Goal: Check status: Check status

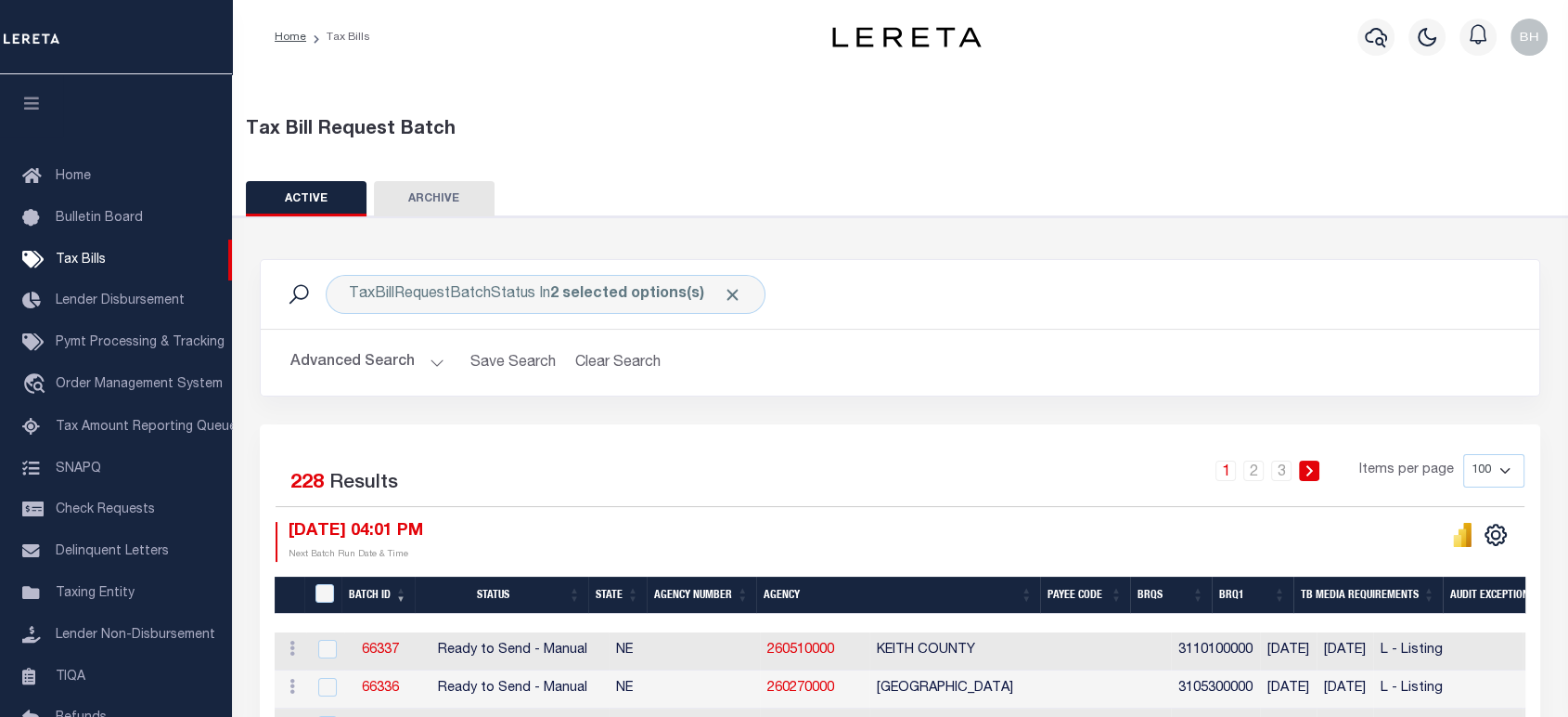
scroll to position [206, 0]
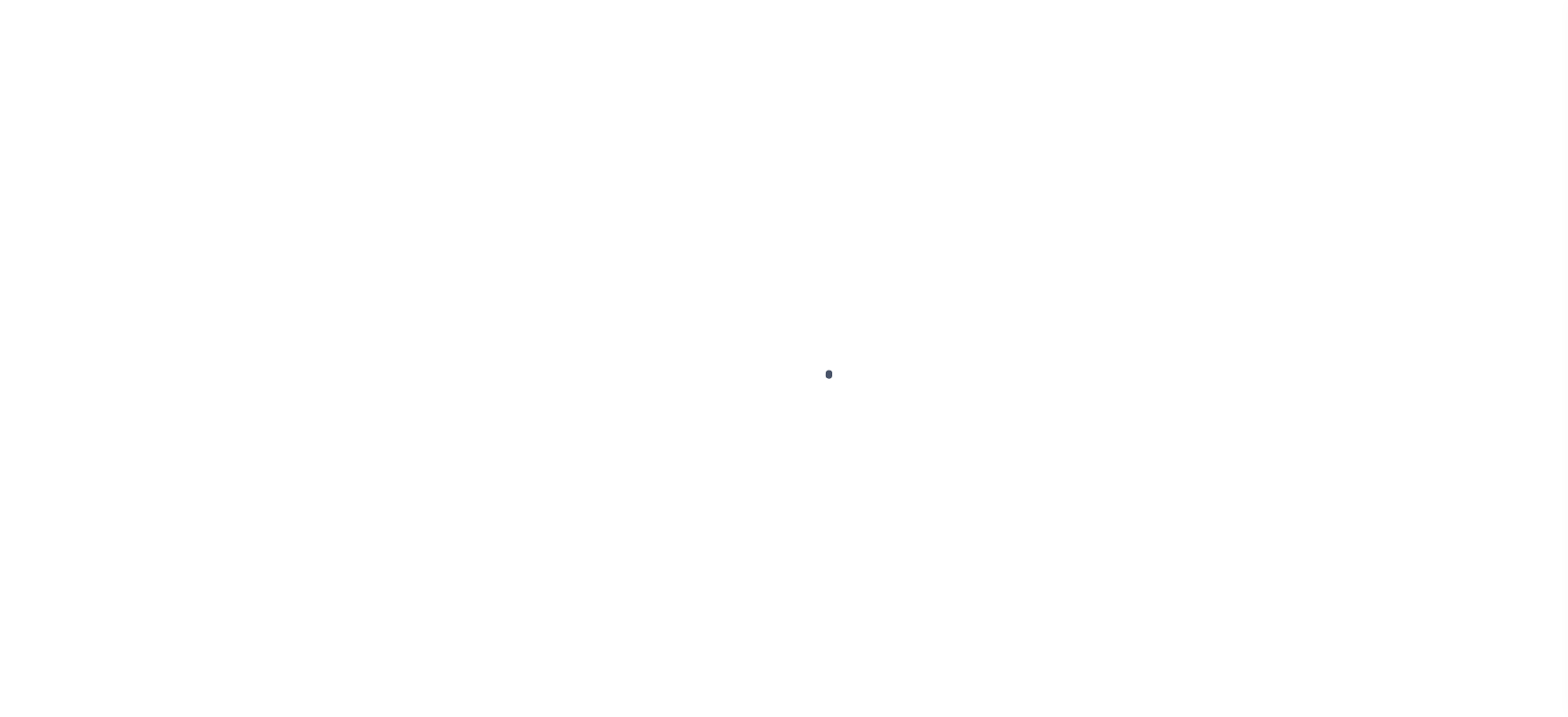
scroll to position [187, 0]
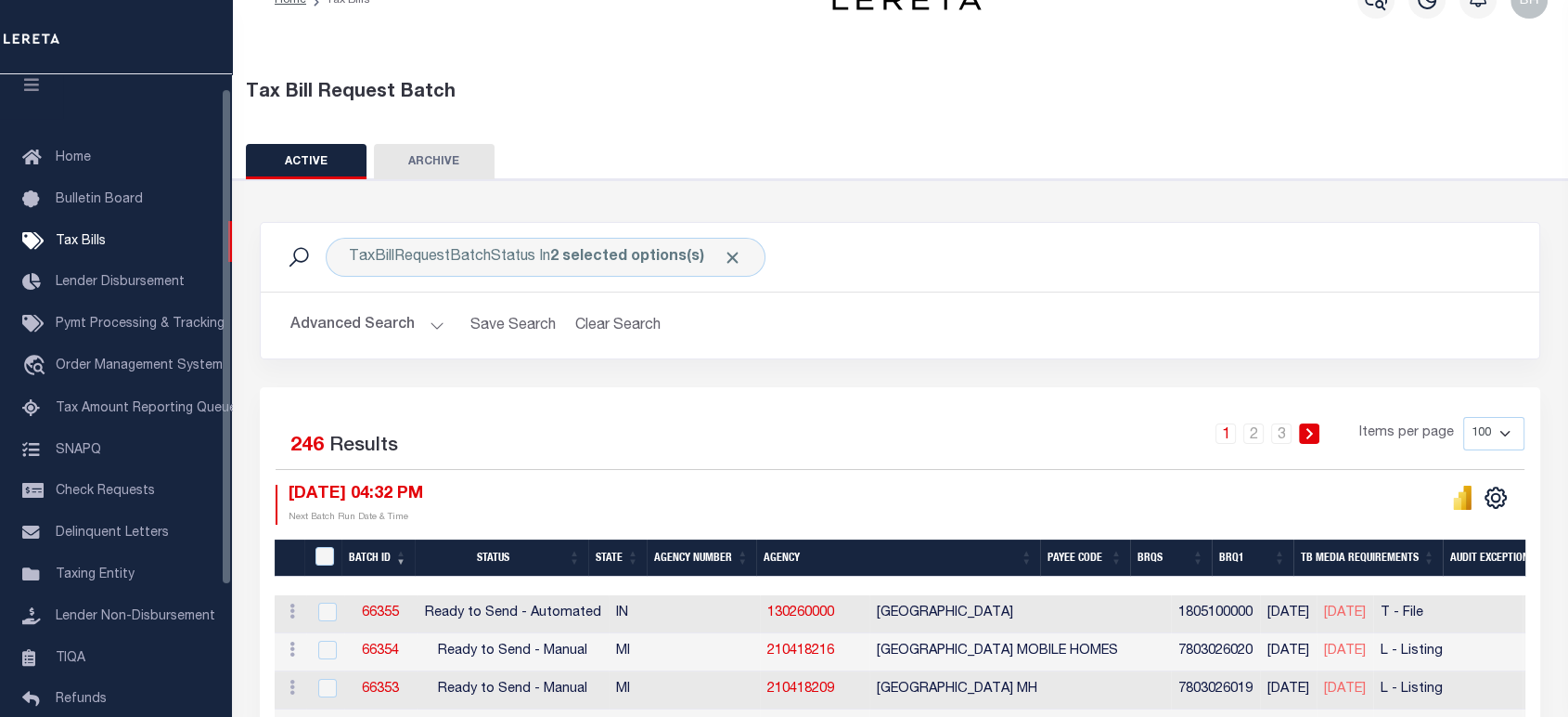
scroll to position [18, 0]
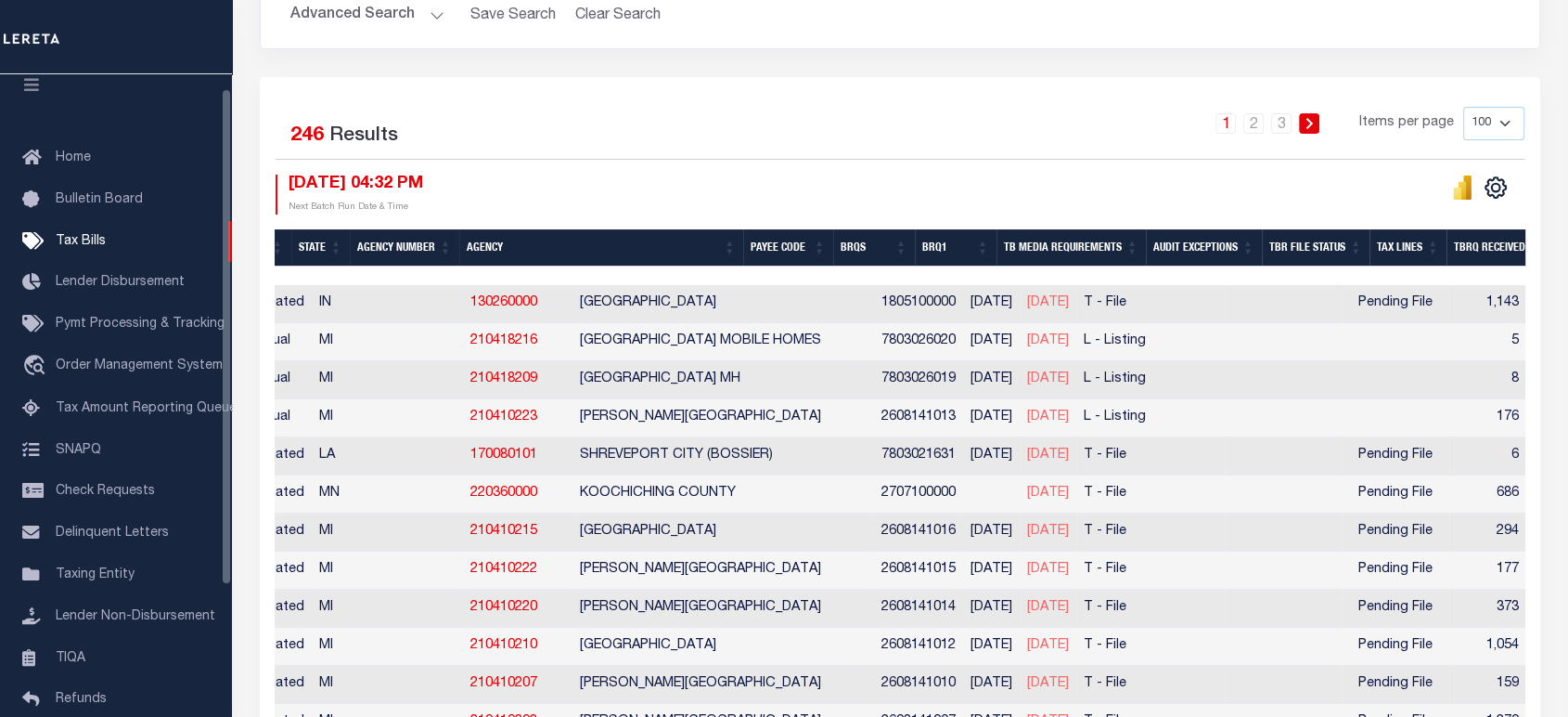
scroll to position [0, 290]
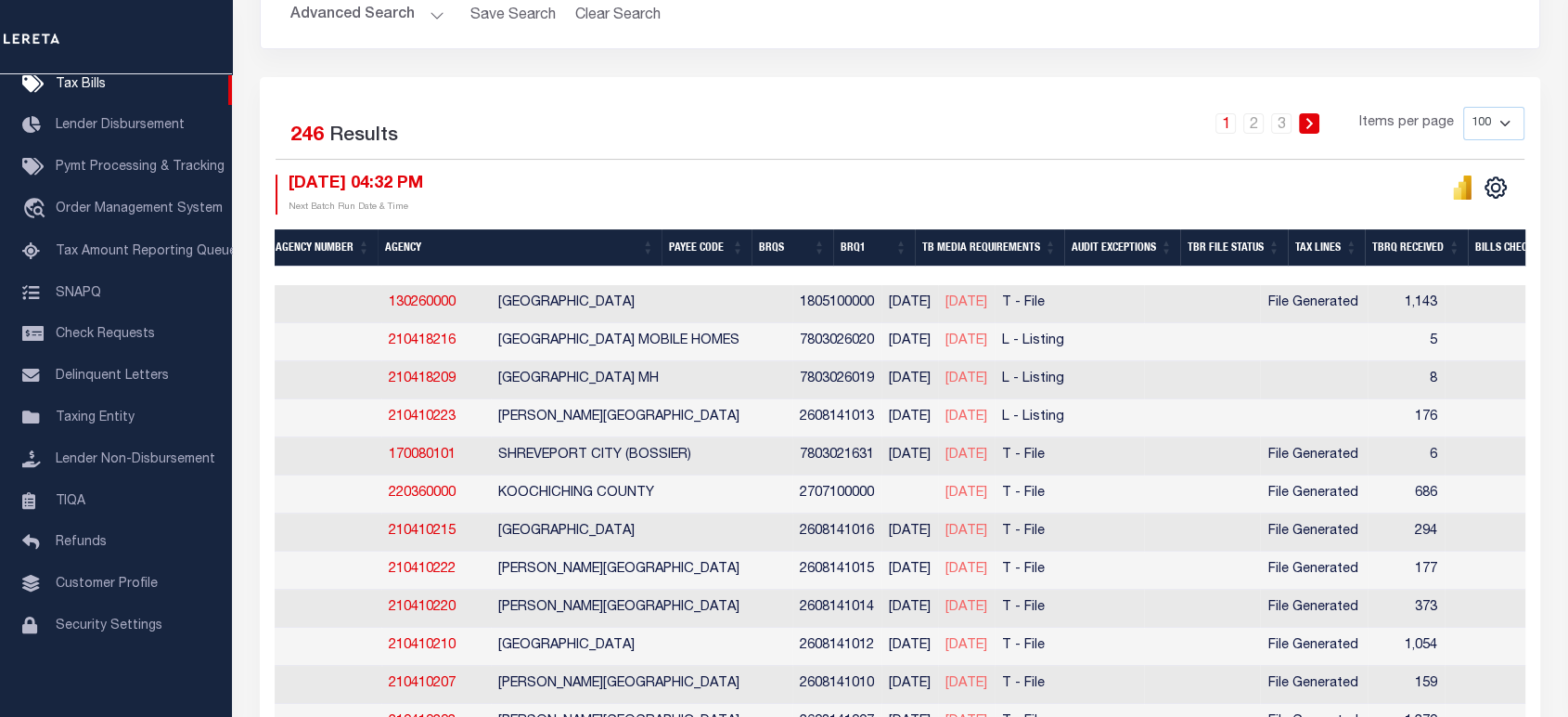
scroll to position [0, 371]
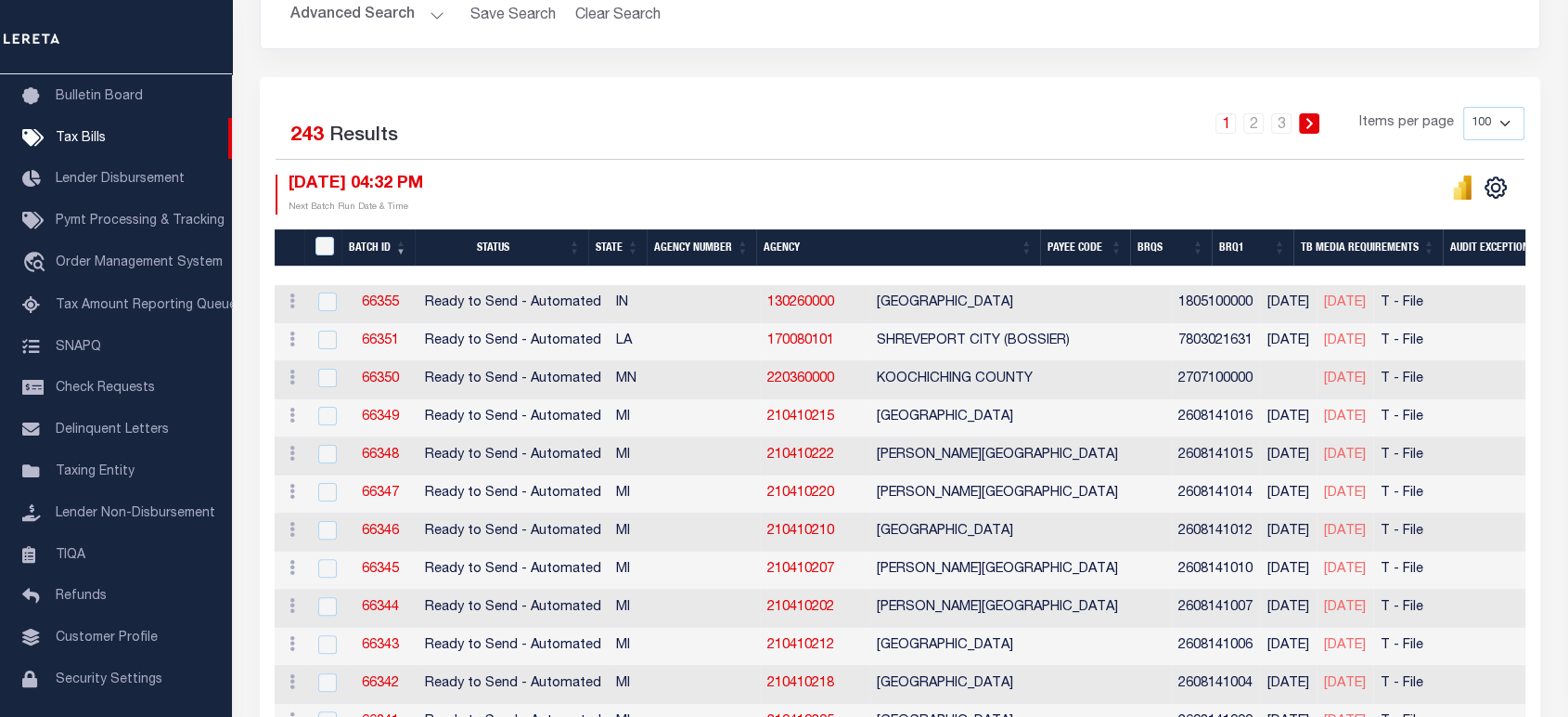
scroll to position [554, 0]
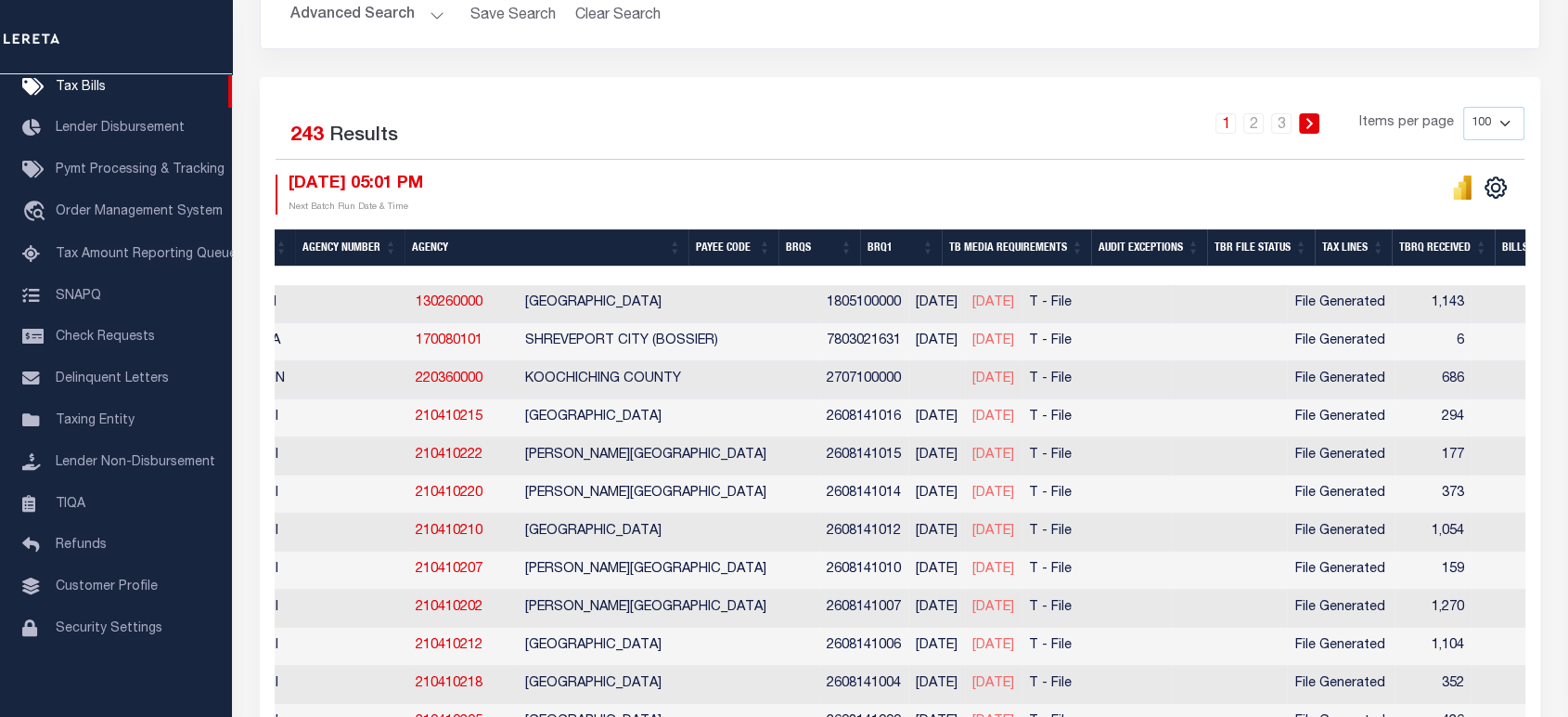
scroll to position [0, 356]
